Goal: Task Accomplishment & Management: Complete application form

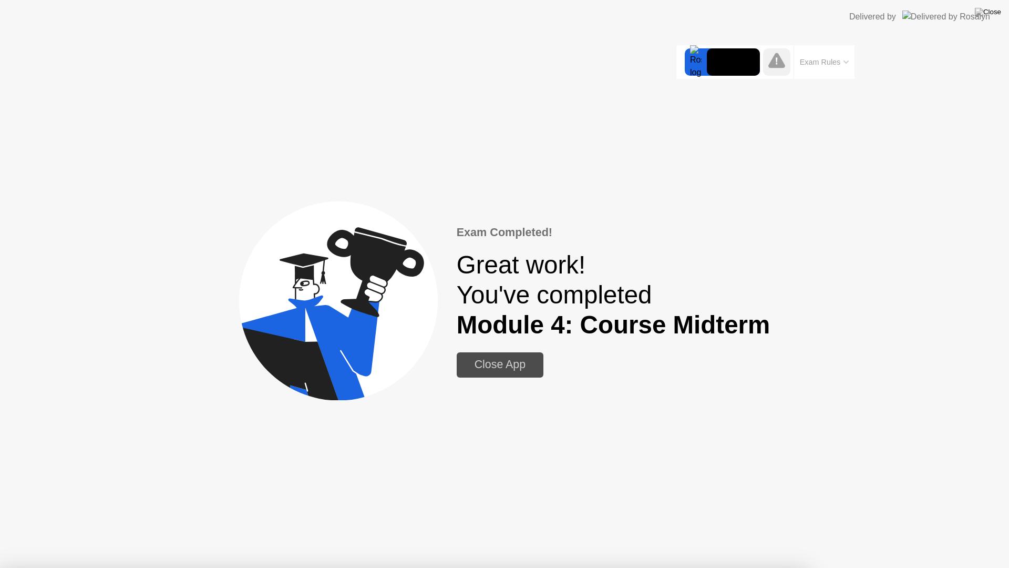
click at [998, 13] on img at bounding box center [988, 12] width 26 height 8
click at [996, 11] on img at bounding box center [988, 12] width 26 height 8
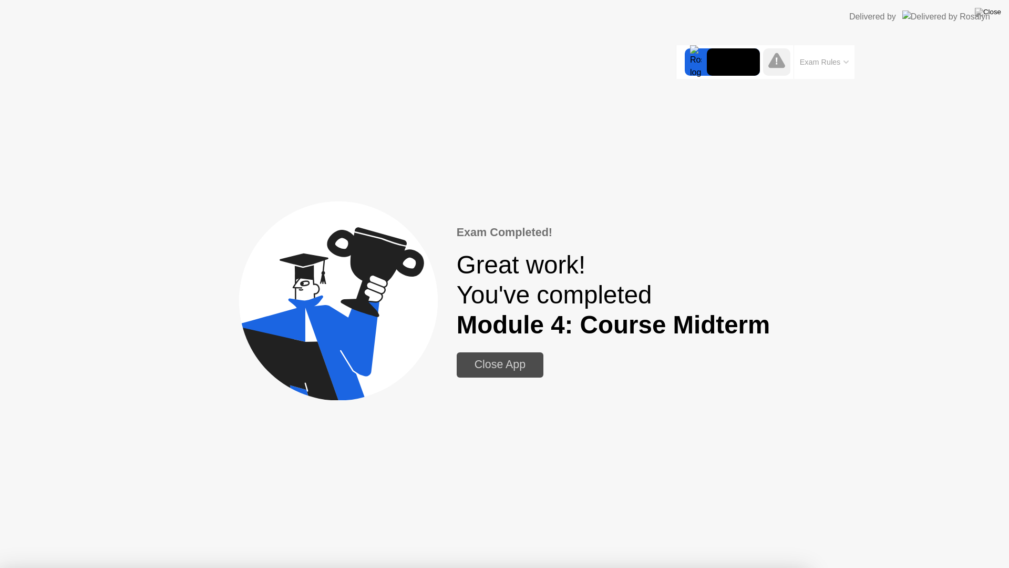
click at [994, 13] on img at bounding box center [988, 12] width 26 height 8
click at [496, 369] on div "Close App" at bounding box center [500, 364] width 80 height 13
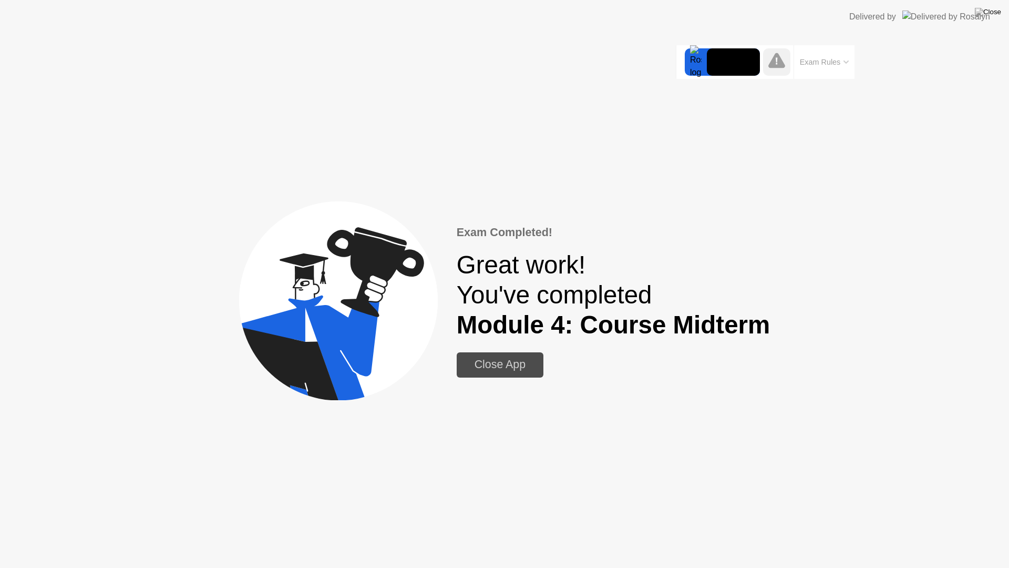
click at [496, 369] on div "Close App" at bounding box center [500, 364] width 80 height 13
